Goal: Transaction & Acquisition: Purchase product/service

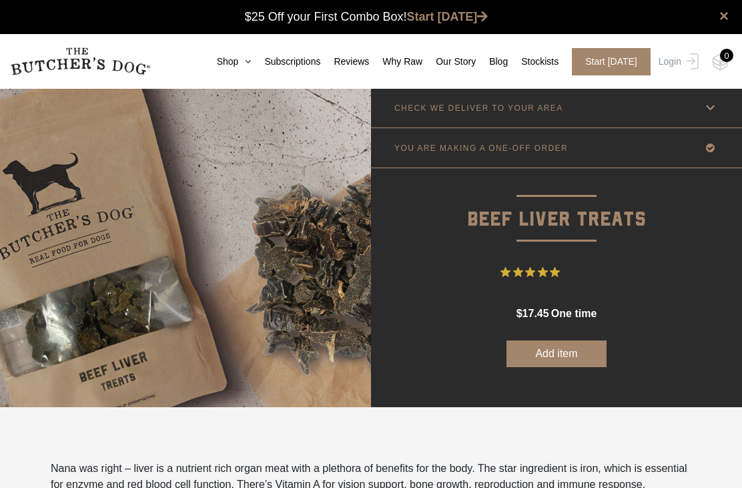
click at [247, 55] on link "Shop" at bounding box center [228, 62] width 48 height 14
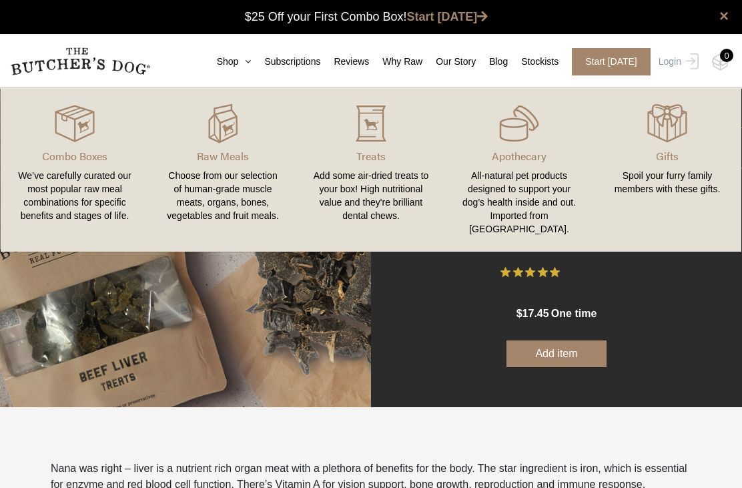
click at [381, 170] on div "Add some air-dried treats to your box! High nutritional value and they're brill…" at bounding box center [371, 195] width 116 height 53
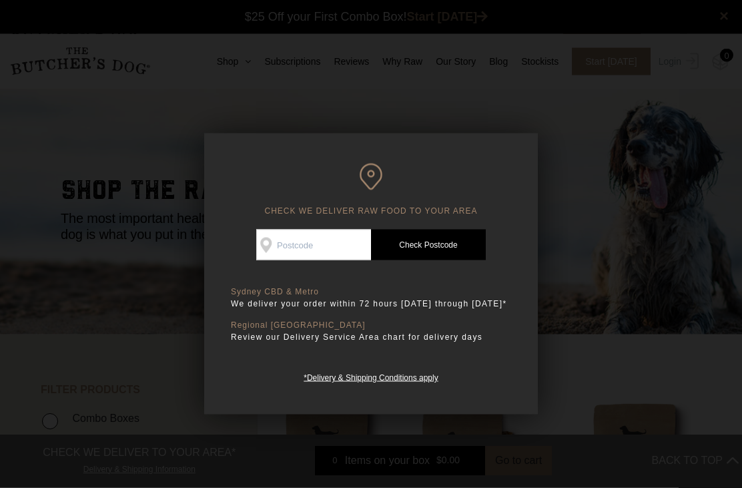
click at [353, 246] on input "Check Availability At" at bounding box center [313, 245] width 115 height 31
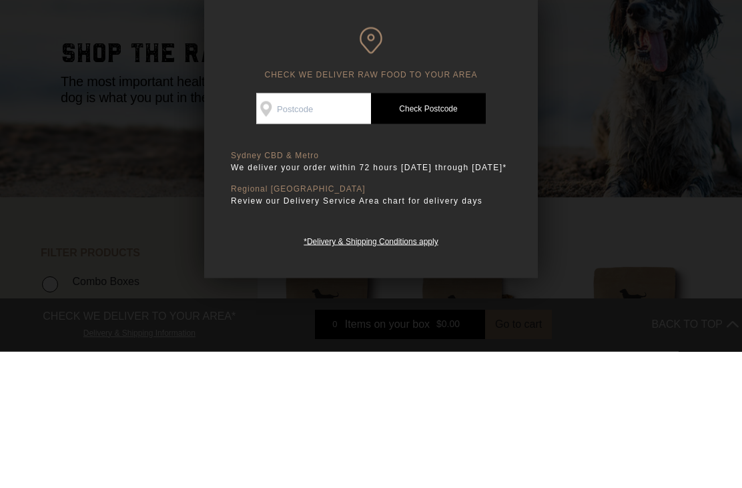
type input "3122"
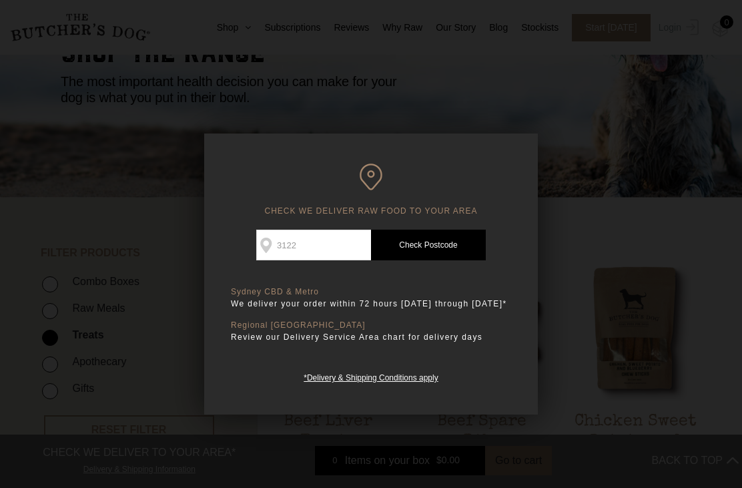
click at [461, 239] on link "Check Postcode" at bounding box center [428, 245] width 115 height 31
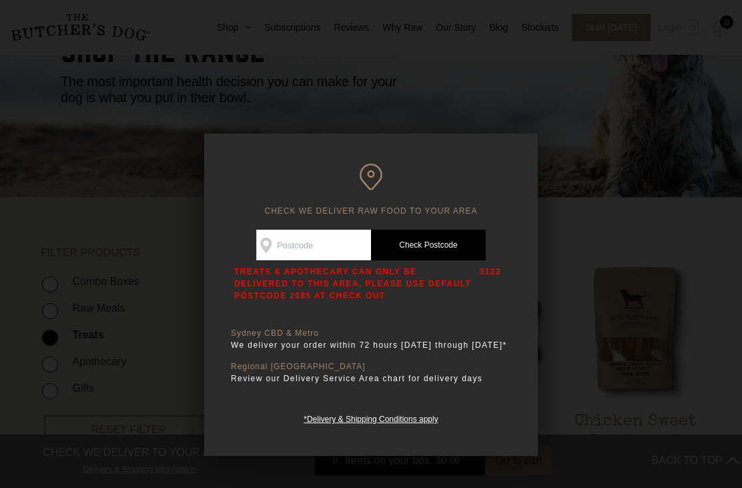
click at [615, 192] on div at bounding box center [371, 244] width 742 height 488
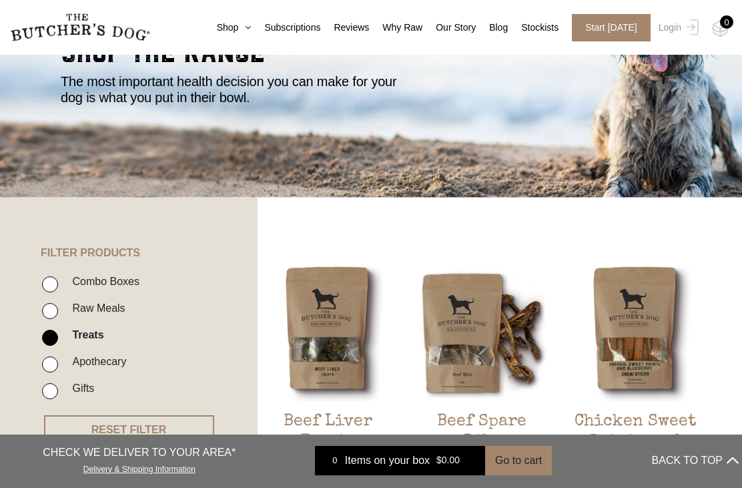
click at [240, 27] on icon at bounding box center [244, 27] width 13 height 9
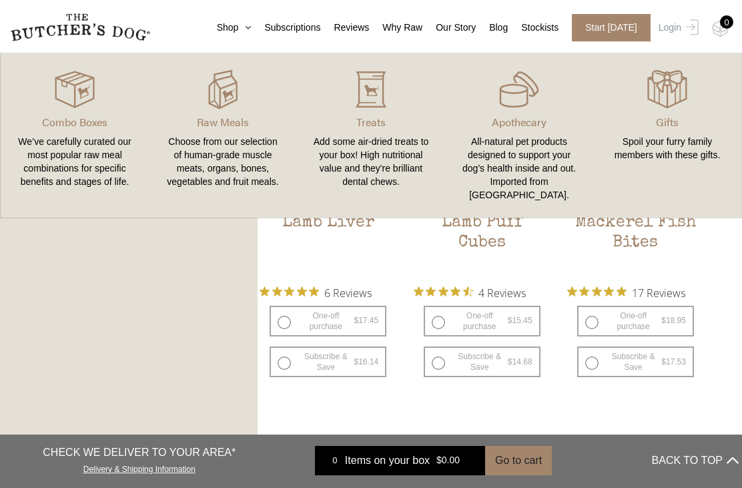
scroll to position [1425, 0]
